Goal: Navigation & Orientation: Find specific page/section

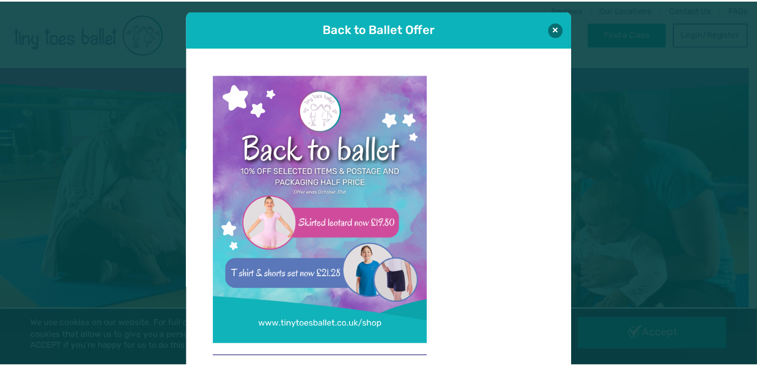
scroll to position [11, 0]
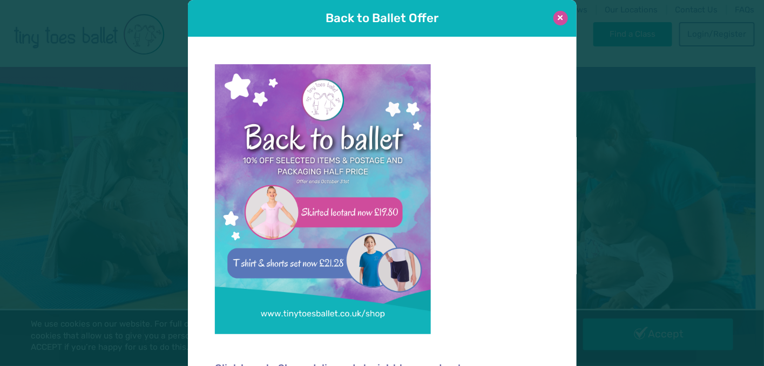
click at [558, 17] on button at bounding box center [561, 18] width 15 height 15
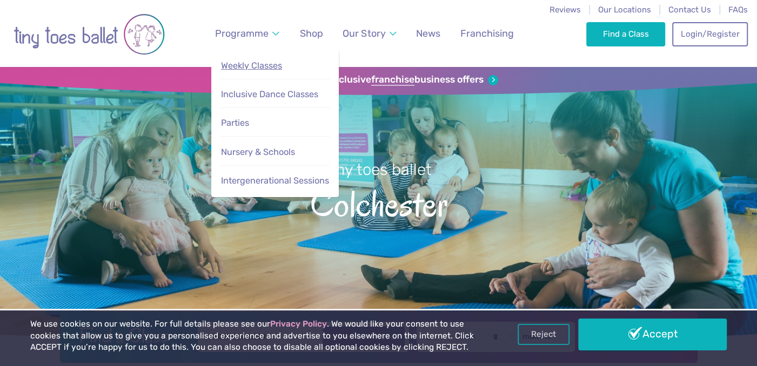
click at [258, 65] on span "Weekly Classes" at bounding box center [251, 66] width 61 height 10
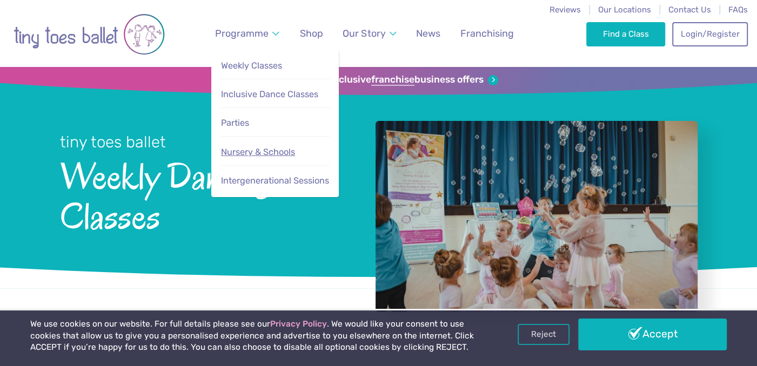
click at [268, 153] on span "Nursery & Schools" at bounding box center [258, 152] width 74 height 10
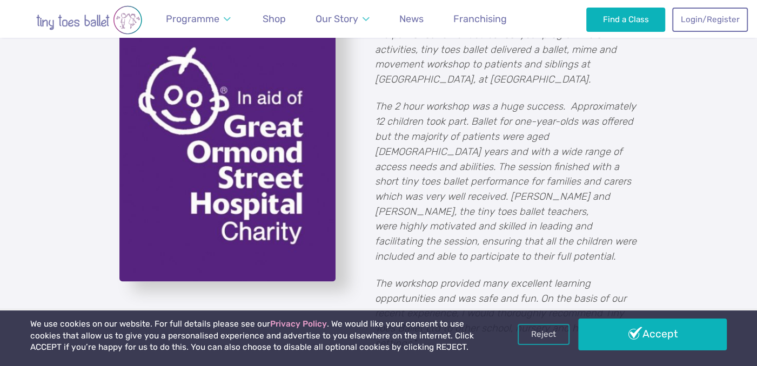
scroll to position [1307, 0]
